Goal: Task Accomplishment & Management: Manage account settings

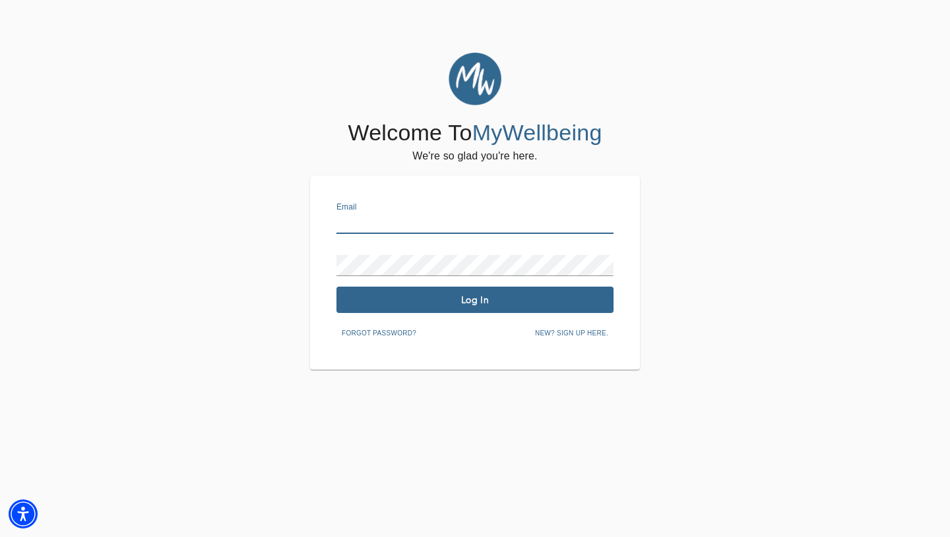
click at [503, 215] on input "text" at bounding box center [474, 223] width 277 height 21
type input "[EMAIL_ADDRESS][DOMAIN_NAME]"
click at [503, 309] on button "Log In" at bounding box center [474, 300] width 277 height 26
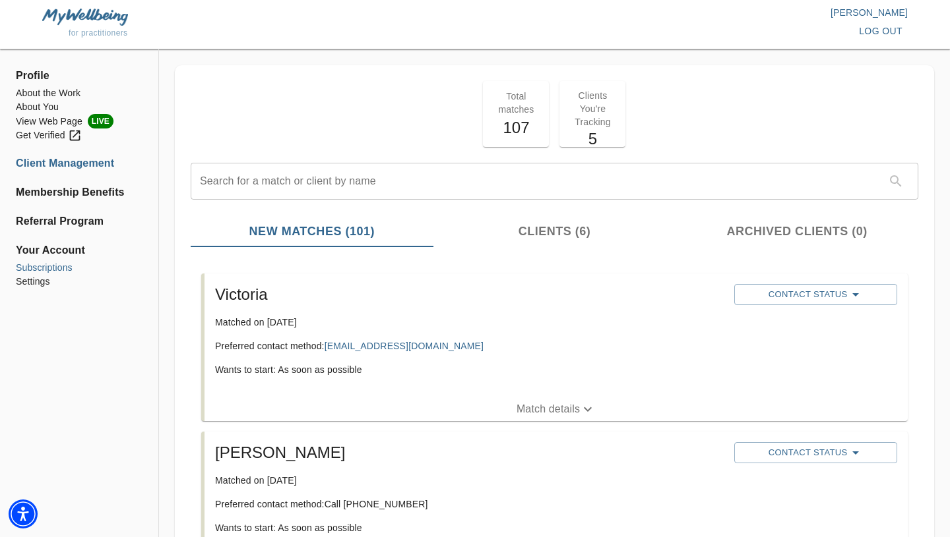
click at [54, 268] on li "Subscriptions" at bounding box center [79, 268] width 127 height 14
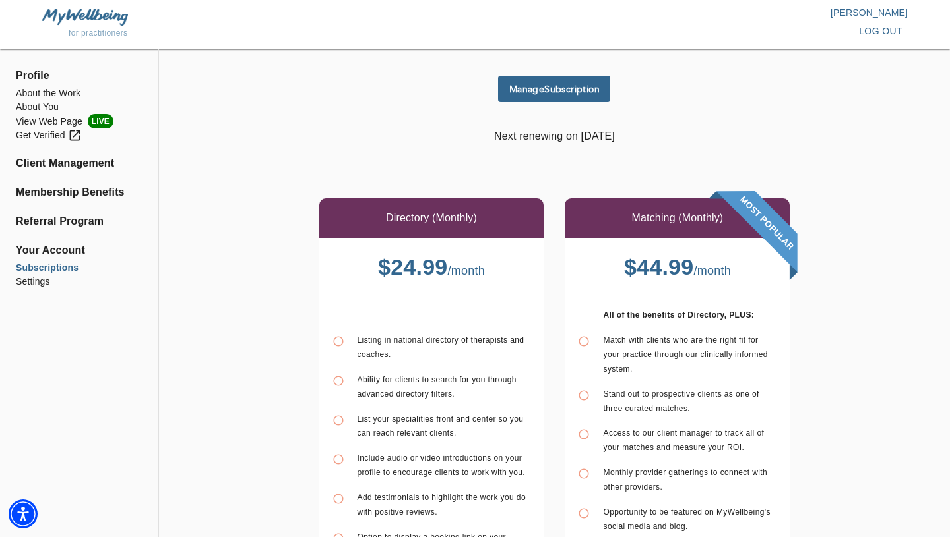
click at [590, 90] on span "Manage Subscription" at bounding box center [554, 89] width 102 height 13
